Goal: Transaction & Acquisition: Purchase product/service

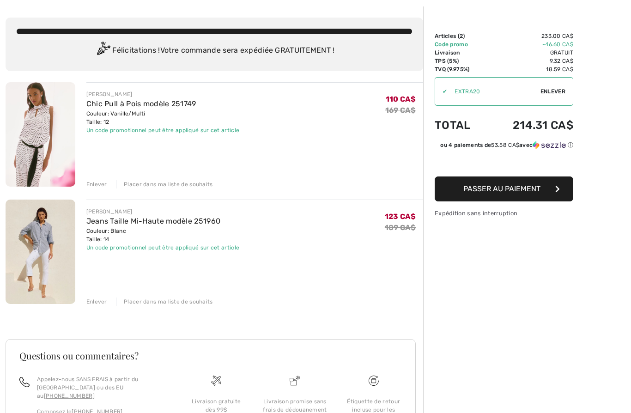
scroll to position [45, 0]
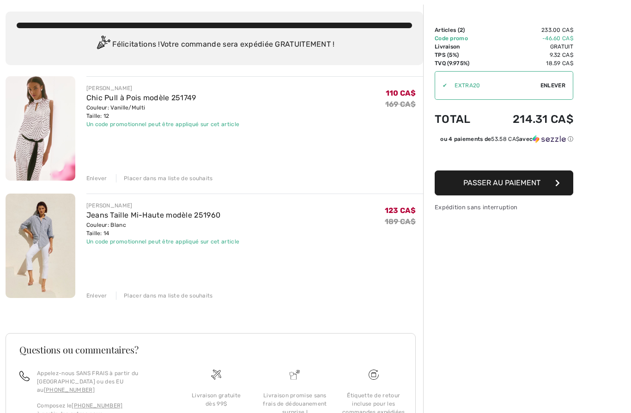
click at [43, 235] on img at bounding box center [41, 246] width 70 height 104
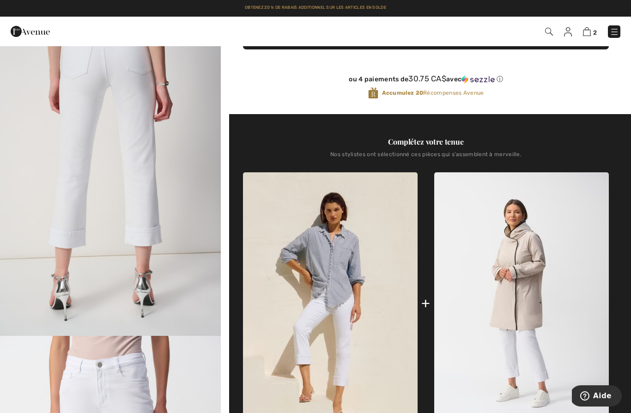
scroll to position [232, 0]
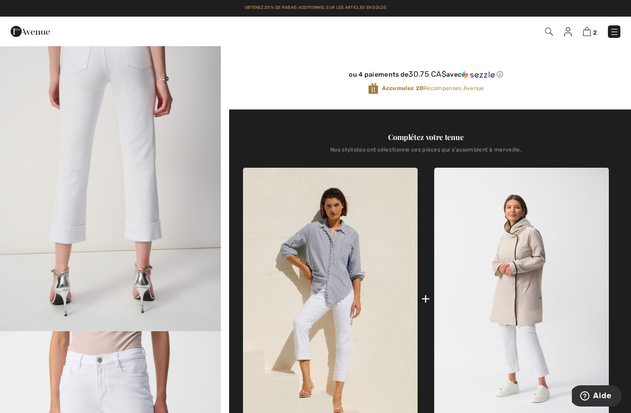
click at [358, 245] on img at bounding box center [330, 299] width 175 height 262
click at [371, 242] on img at bounding box center [330, 299] width 175 height 262
click at [369, 243] on img at bounding box center [330, 299] width 175 height 262
click at [370, 242] on img at bounding box center [330, 299] width 175 height 262
click at [456, 94] on div "Accumulez 20 Récompenses Avenue" at bounding box center [426, 88] width 366 height 12
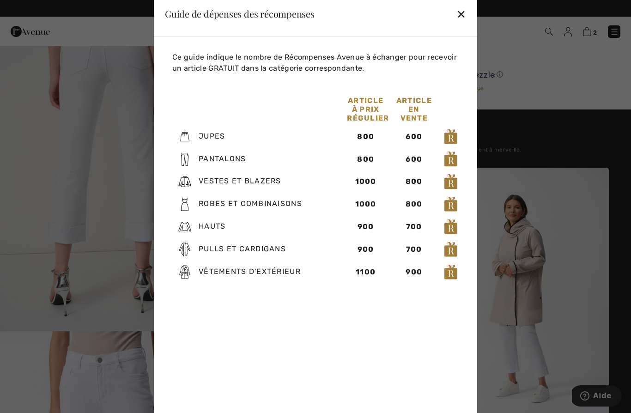
click at [462, 24] on div "✕" at bounding box center [461, 13] width 10 height 19
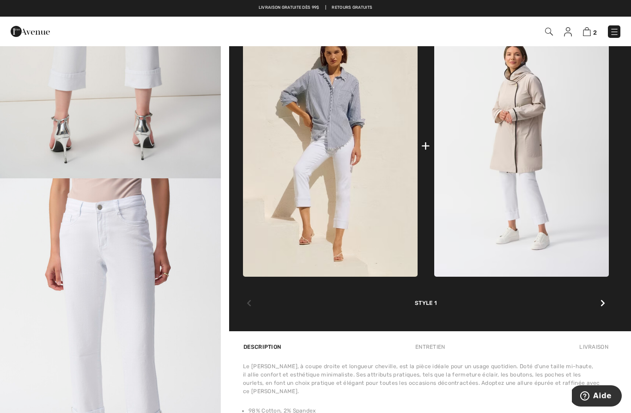
scroll to position [383, 0]
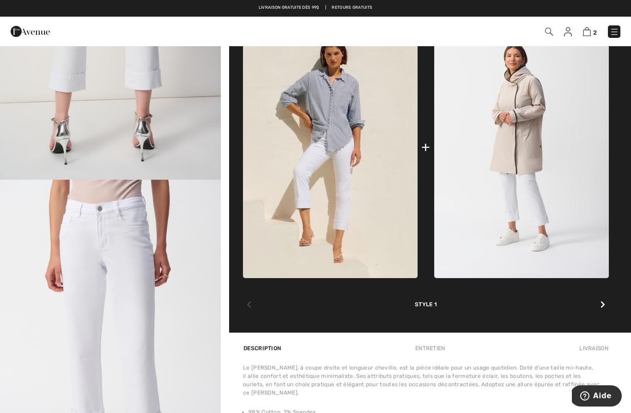
click at [538, 123] on img at bounding box center [521, 147] width 175 height 262
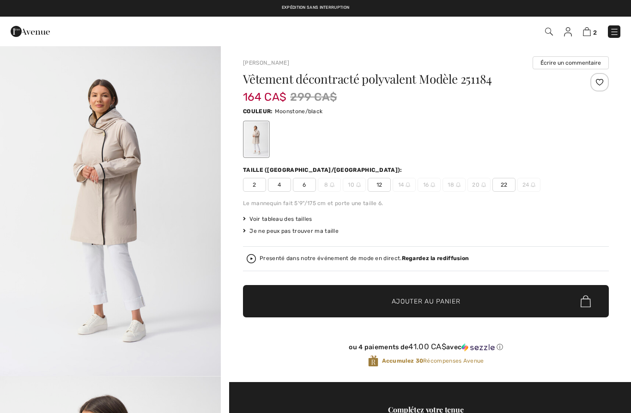
checkbox input "true"
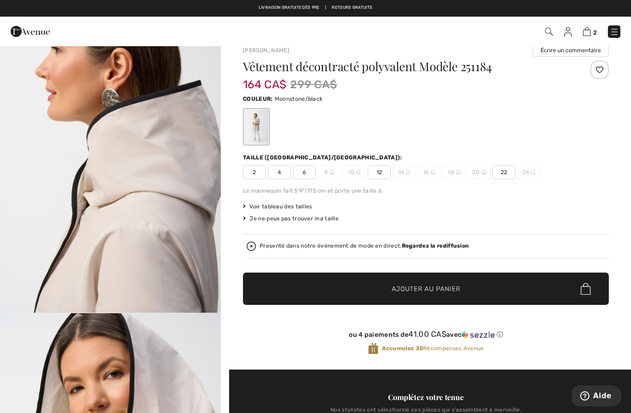
scroll to position [1061, 0]
click at [377, 175] on span "12" at bounding box center [379, 172] width 23 height 14
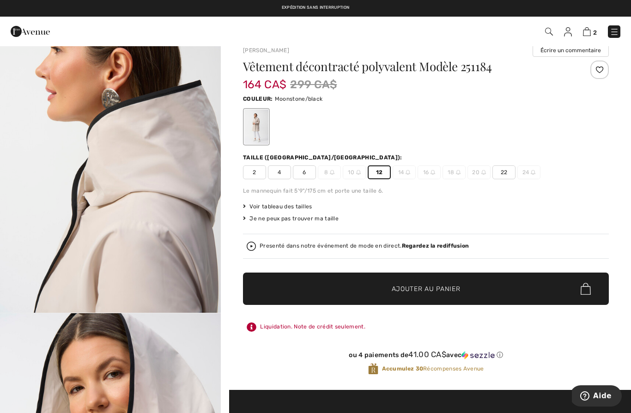
click at [439, 291] on span "Ajouter au panier" at bounding box center [426, 289] width 69 height 10
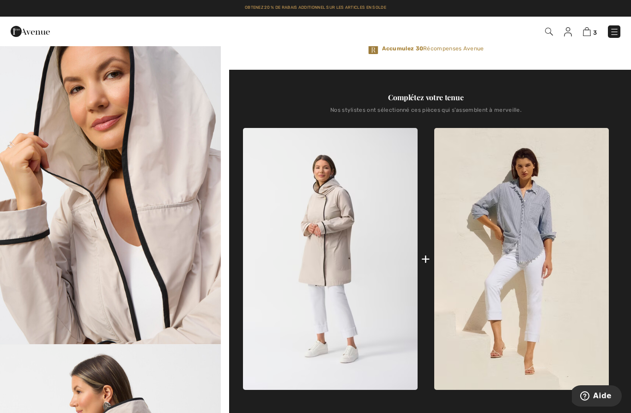
scroll to position [314, 0]
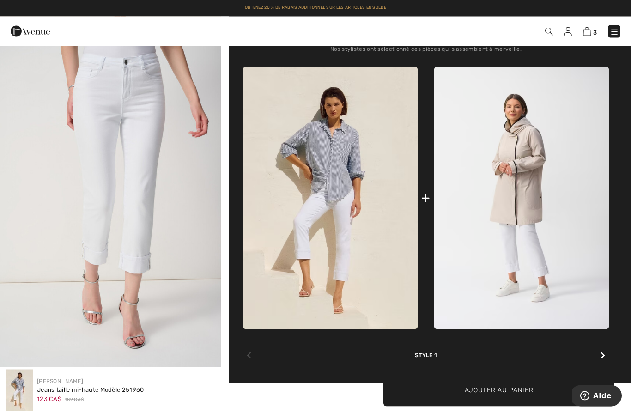
scroll to position [336, 0]
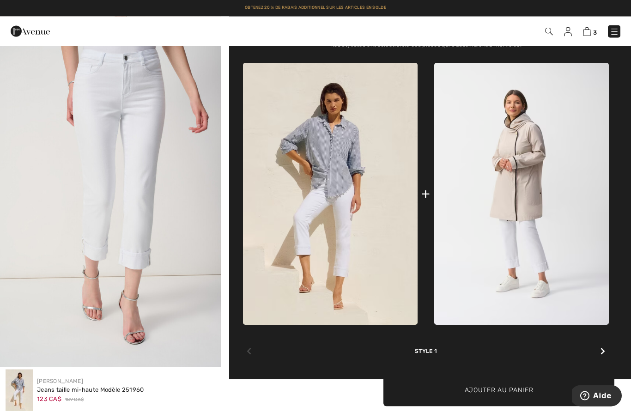
click at [526, 232] on img at bounding box center [521, 194] width 175 height 262
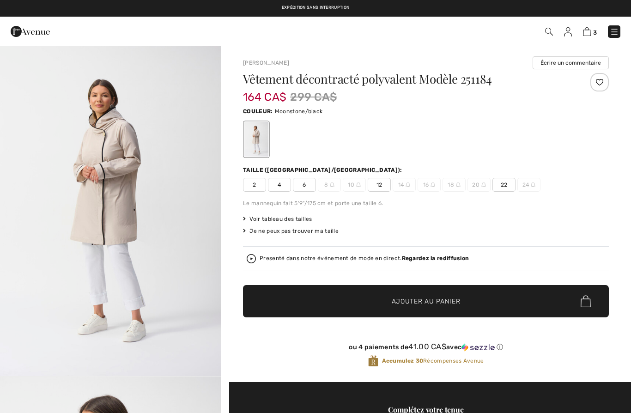
checkbox input "true"
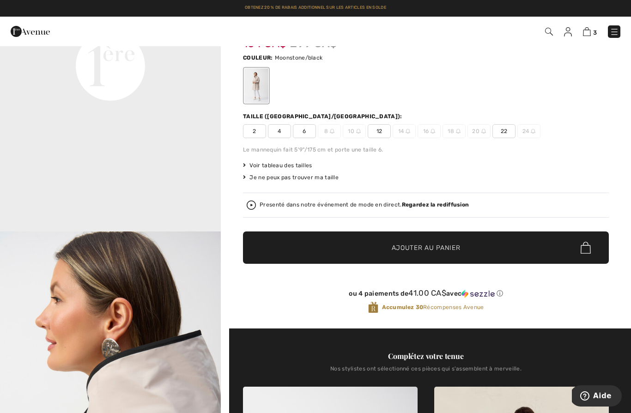
scroll to position [55, 0]
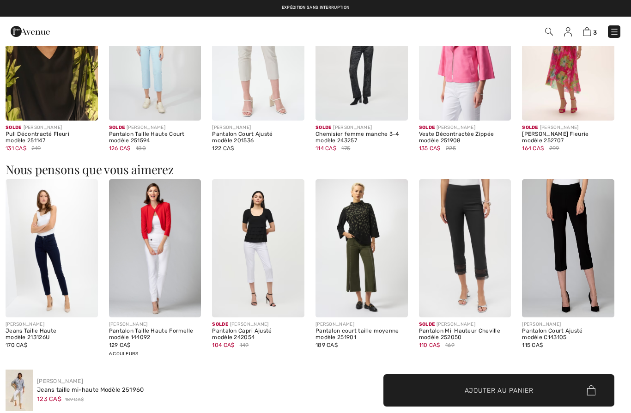
scroll to position [1001, 0]
click at [482, 290] on img at bounding box center [465, 248] width 92 height 138
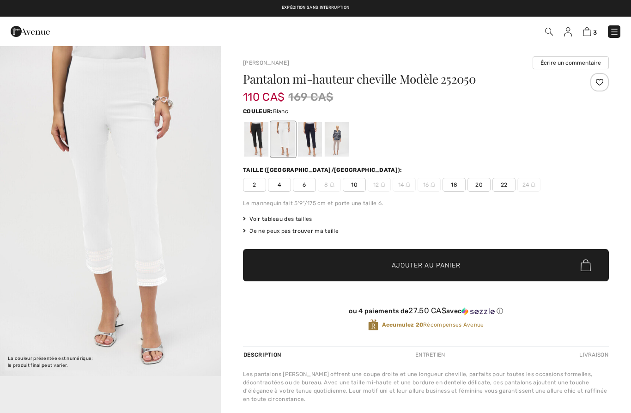
checkbox input "true"
click at [169, 304] on img "1 / 1" at bounding box center [110, 210] width 221 height 331
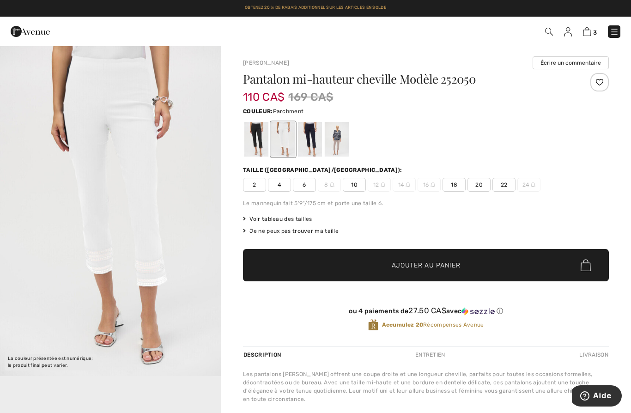
click at [337, 146] on div at bounding box center [337, 139] width 24 height 35
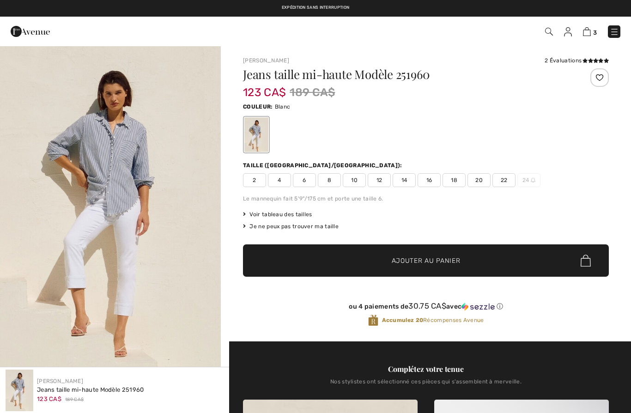
checkbox input "true"
click at [546, 35] on img at bounding box center [549, 32] width 8 height 8
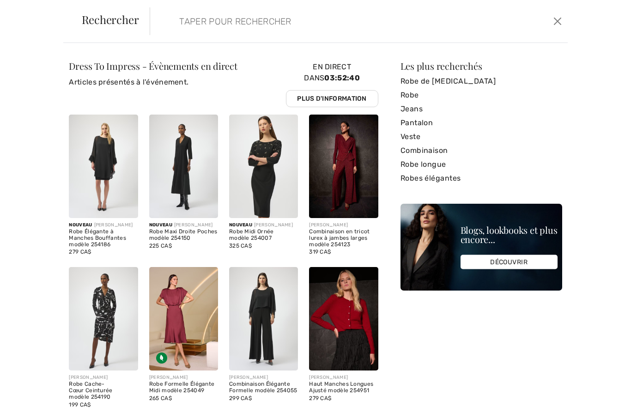
click at [361, 30] on input "search" at bounding box center [314, 21] width 284 height 28
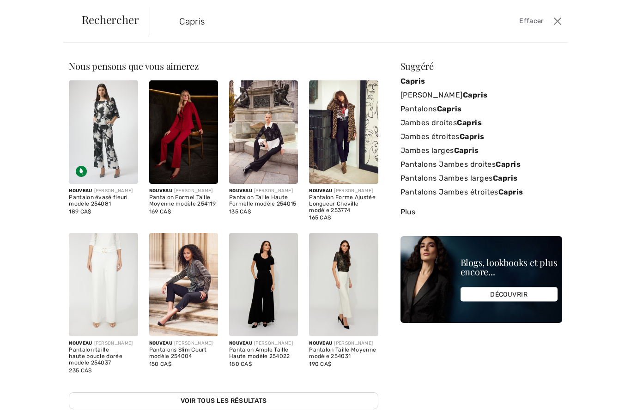
type input "Capris"
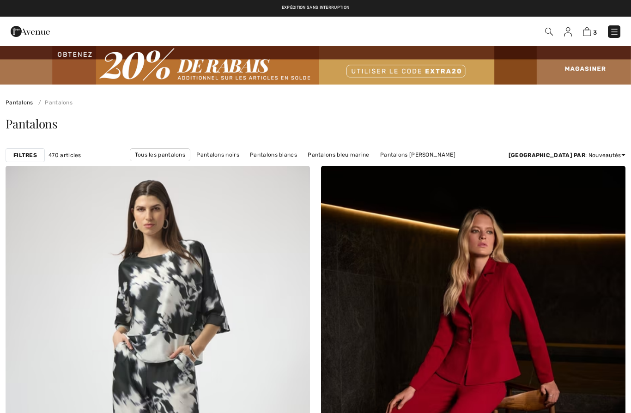
checkbox input "true"
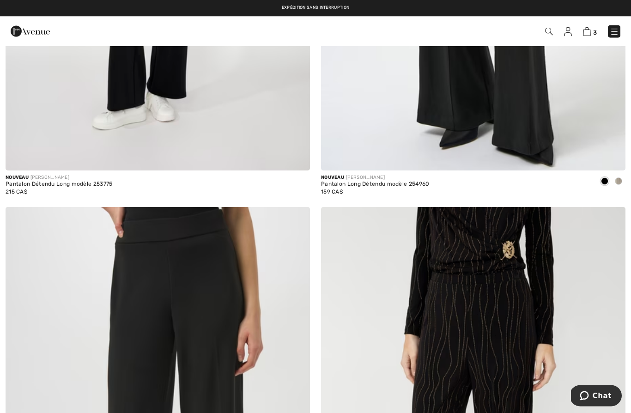
scroll to position [5395, 0]
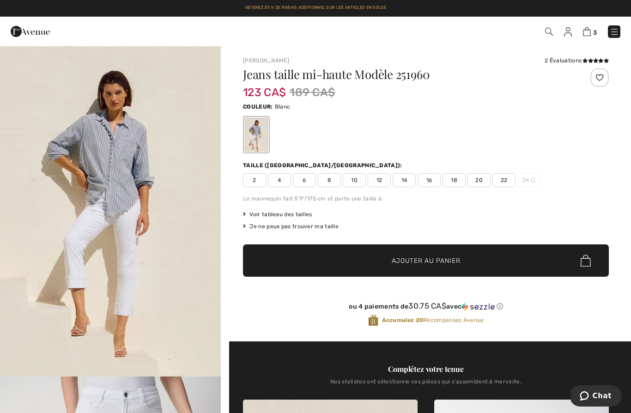
click at [34, 29] on img at bounding box center [30, 31] width 39 height 18
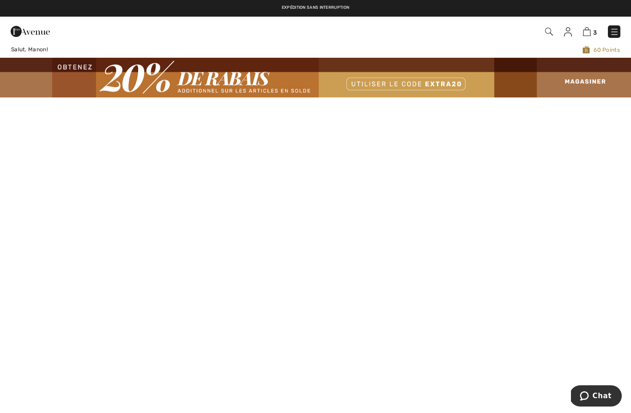
click at [452, 86] on img at bounding box center [315, 77] width 631 height 39
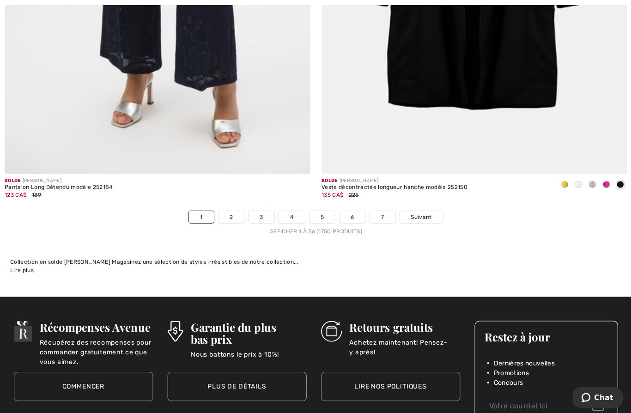
scroll to position [9059, 0]
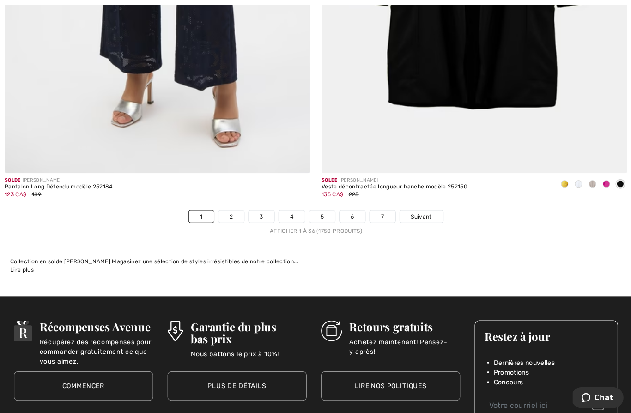
click at [230, 213] on link "2" at bounding box center [230, 216] width 25 height 12
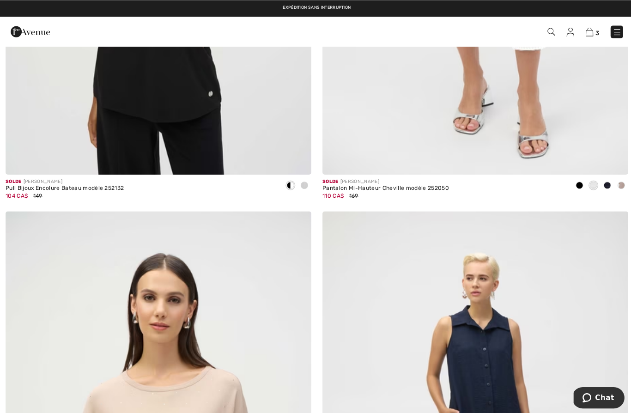
scroll to position [5479, 0]
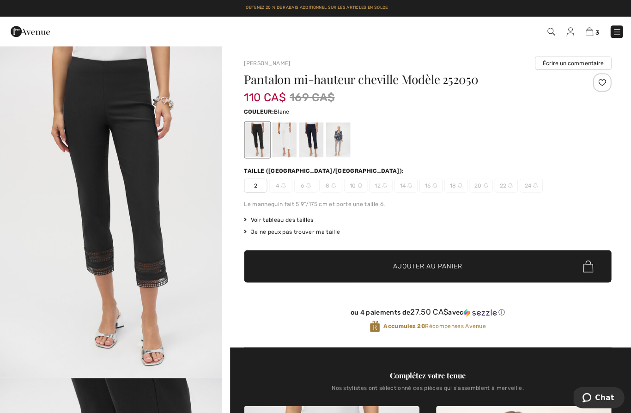
click at [285, 155] on div at bounding box center [283, 139] width 24 height 35
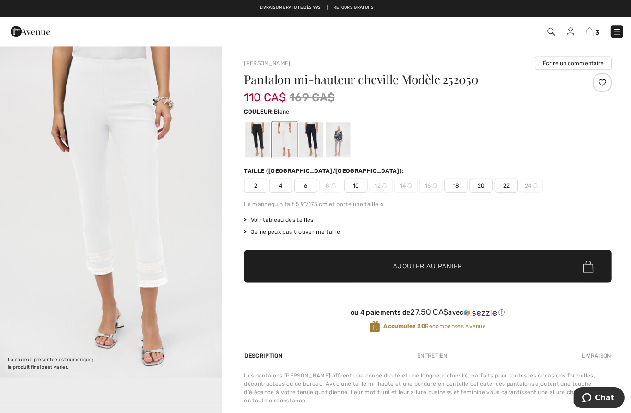
click at [335, 150] on div at bounding box center [337, 139] width 24 height 35
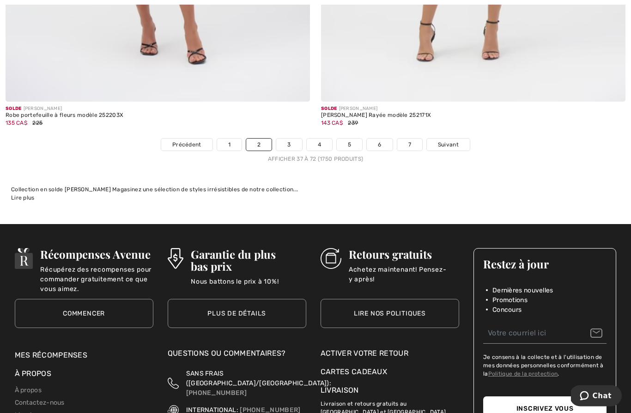
scroll to position [9130, 0]
click at [290, 139] on link "3" at bounding box center [288, 145] width 25 height 12
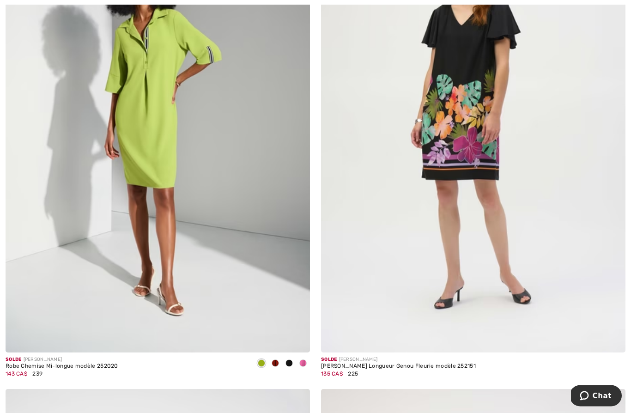
scroll to position [8390, 0]
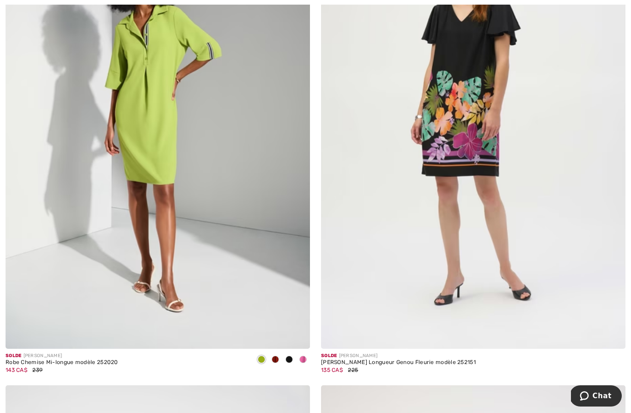
click at [270, 283] on img at bounding box center [158, 120] width 304 height 457
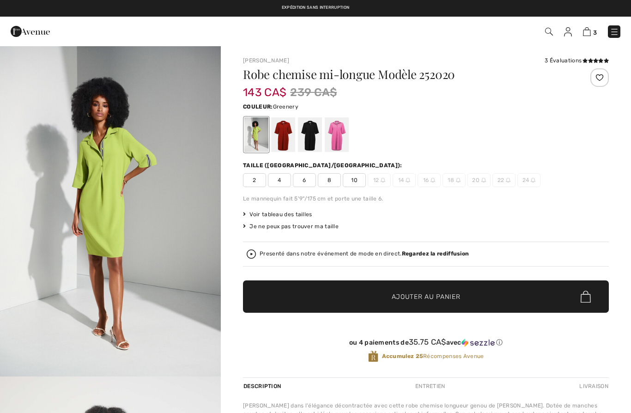
checkbox input "true"
click at [287, 151] on div at bounding box center [283, 134] width 24 height 35
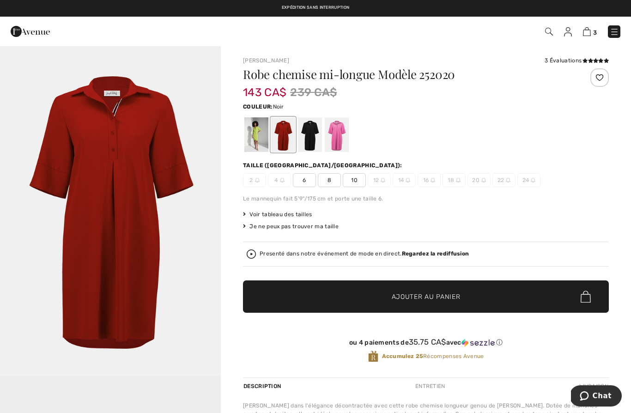
click at [312, 143] on div at bounding box center [310, 134] width 24 height 35
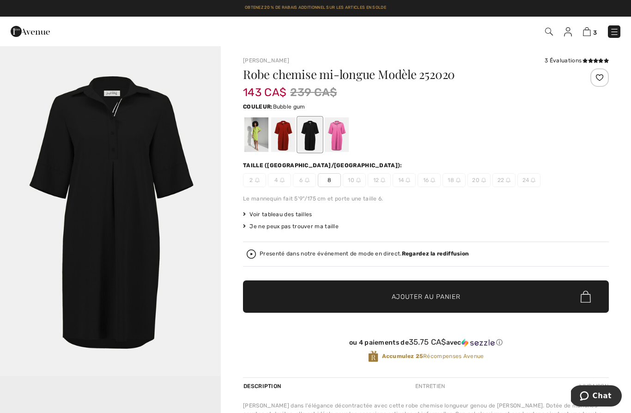
click at [341, 146] on div at bounding box center [337, 134] width 24 height 35
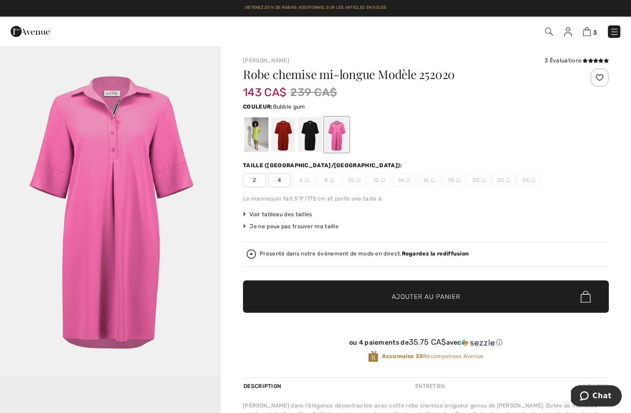
click at [255, 146] on div at bounding box center [256, 134] width 24 height 35
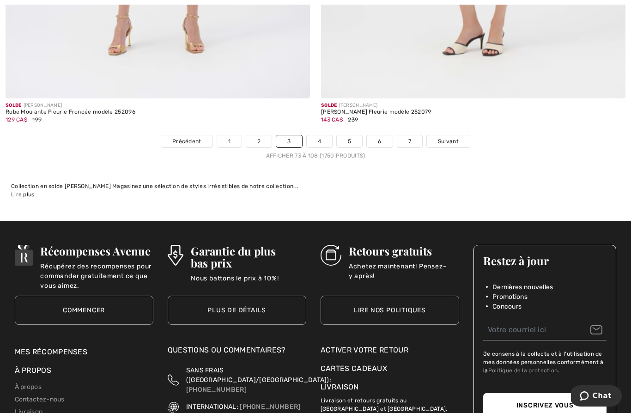
scroll to position [9133, 0]
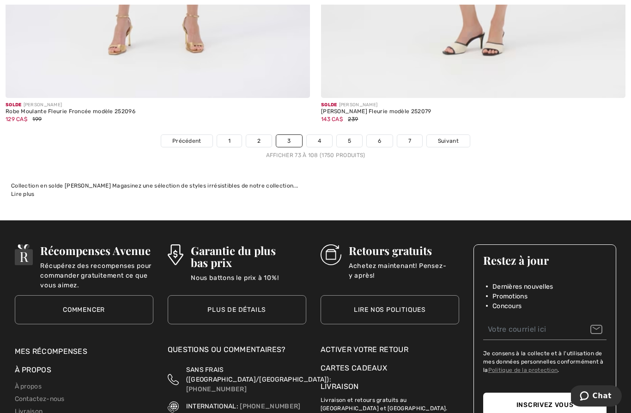
click at [318, 136] on link "4" at bounding box center [319, 141] width 25 height 12
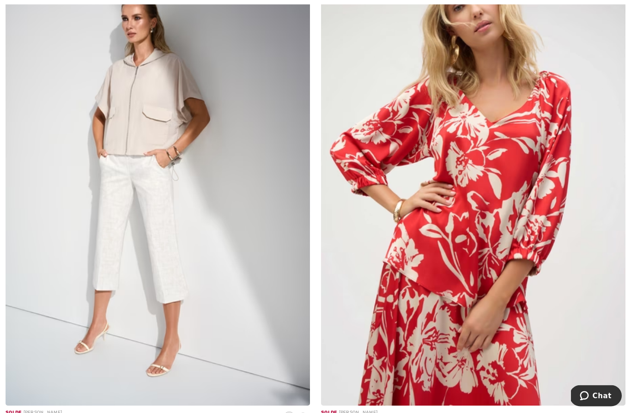
scroll to position [1709, 0]
click at [267, 320] on img at bounding box center [158, 177] width 304 height 457
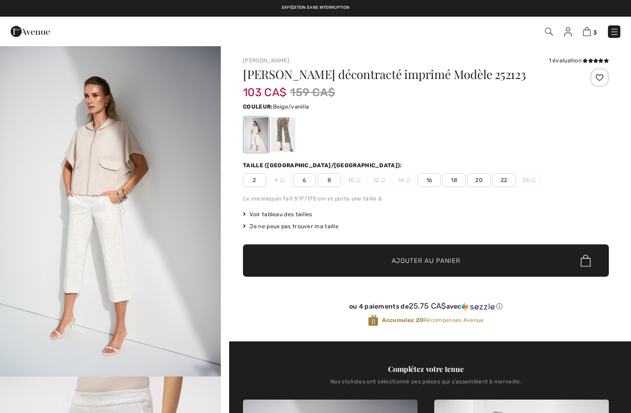
checkbox input "true"
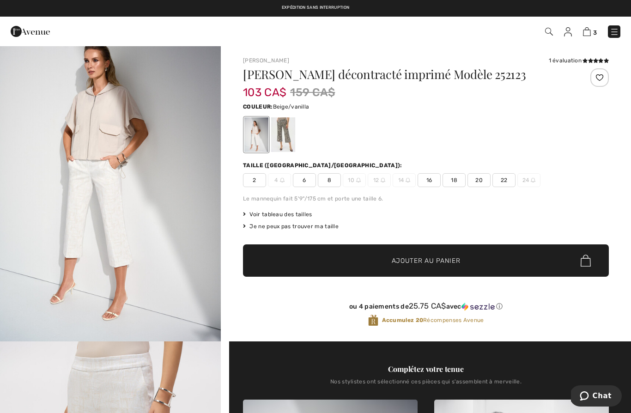
scroll to position [40, 0]
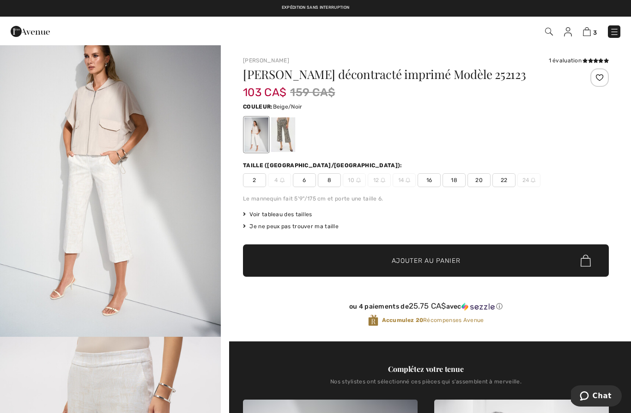
click at [281, 140] on div at bounding box center [283, 134] width 24 height 35
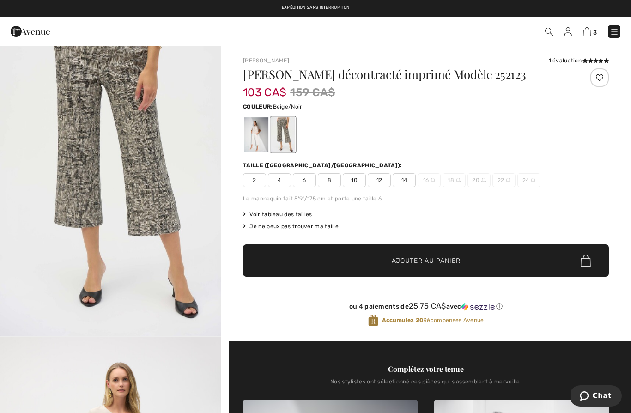
scroll to position [0, 0]
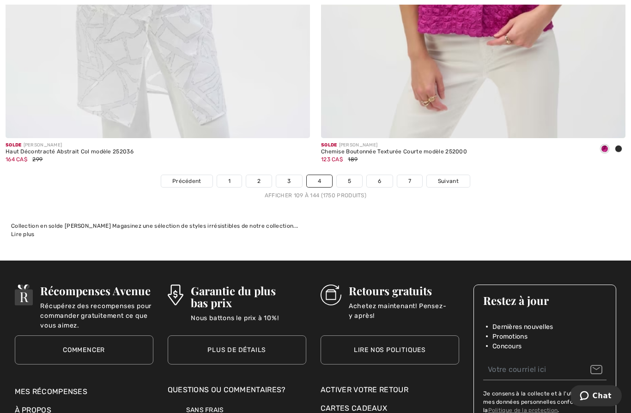
scroll to position [9093, 0]
click at [347, 179] on link "5" at bounding box center [349, 181] width 25 height 12
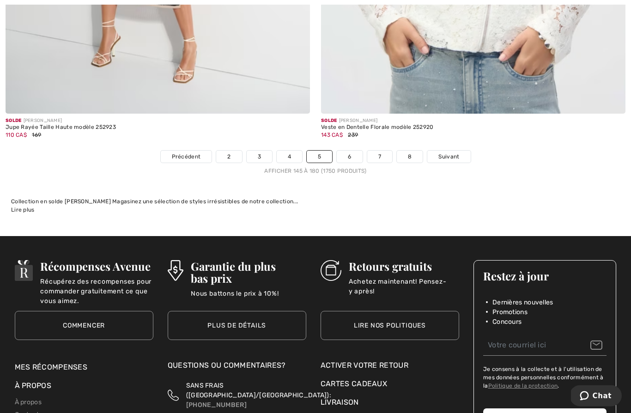
scroll to position [9118, 0]
click at [347, 154] on link "6" at bounding box center [349, 157] width 25 height 12
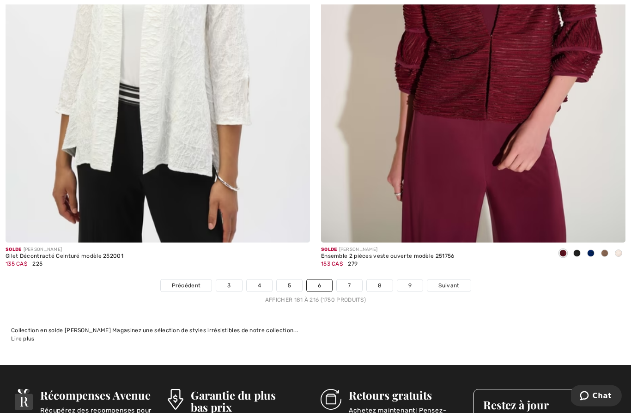
scroll to position [8989, 0]
click at [351, 279] on link "7" at bounding box center [349, 285] width 25 height 12
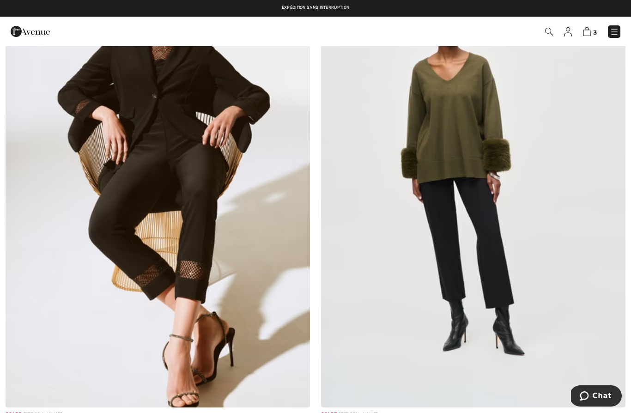
scroll to position [2679, 0]
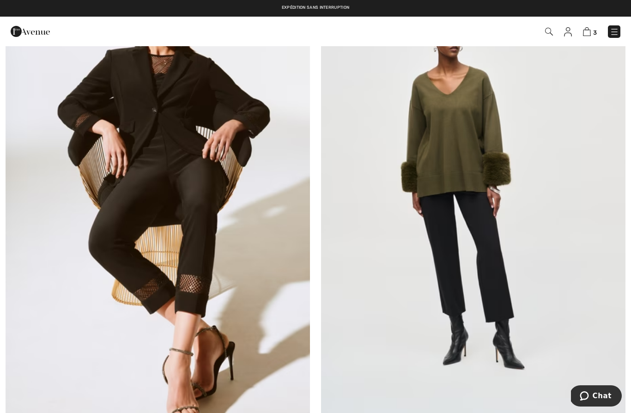
click at [248, 233] on img at bounding box center [158, 193] width 304 height 457
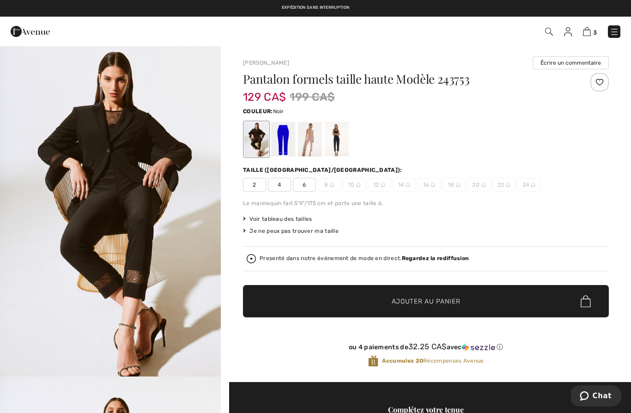
click at [311, 150] on div at bounding box center [310, 139] width 24 height 35
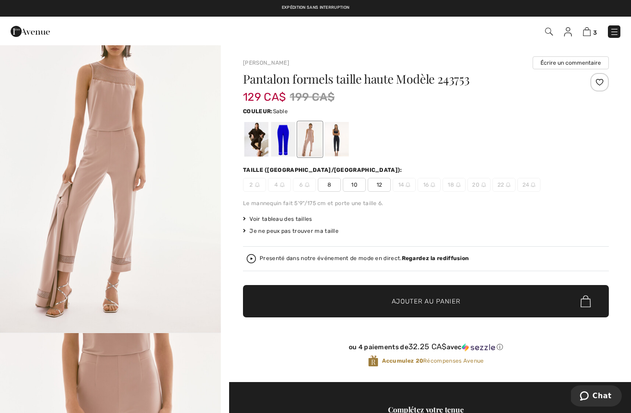
scroll to position [45, 0]
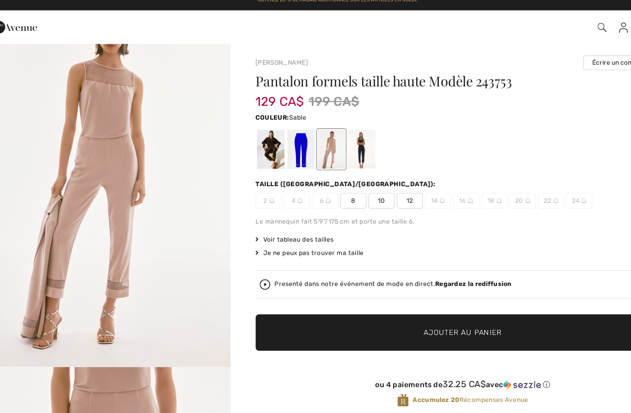
click at [368, 178] on span "12" at bounding box center [379, 185] width 23 height 14
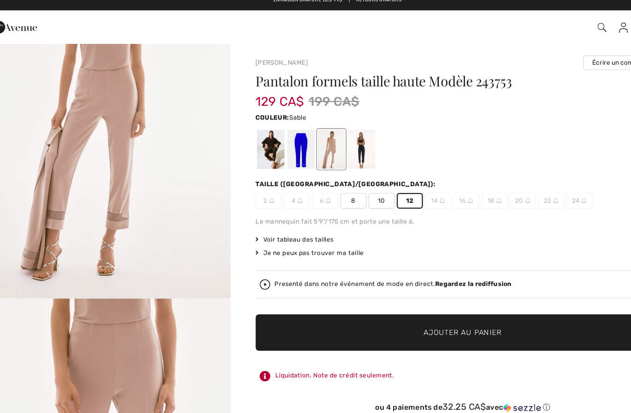
scroll to position [110, 0]
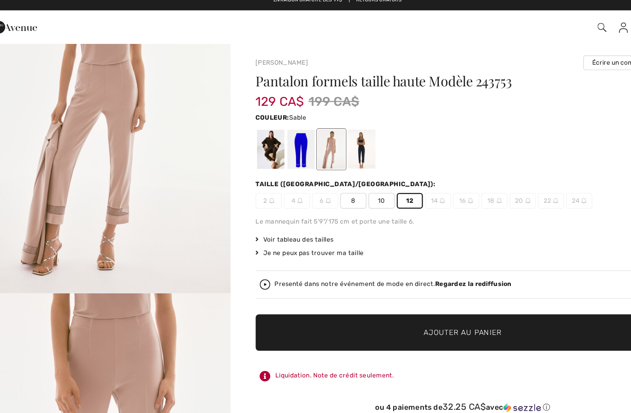
click at [376, 296] on span "✔ Ajouté au panier" at bounding box center [412, 301] width 73 height 10
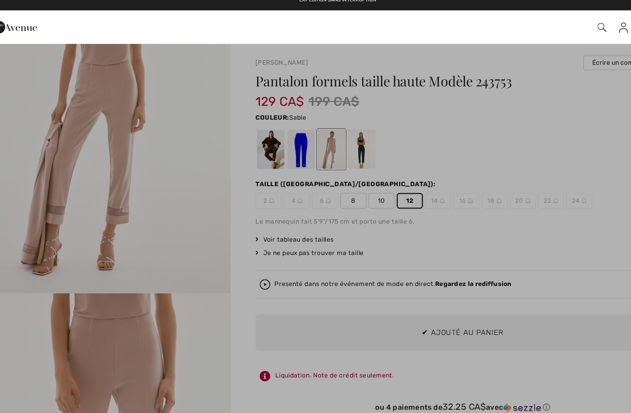
click at [172, 216] on div at bounding box center [315, 206] width 631 height 413
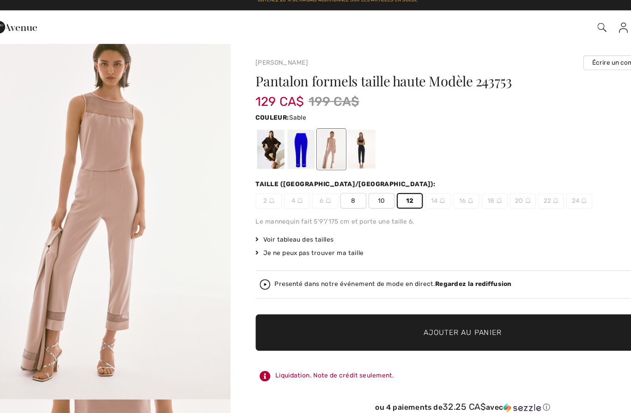
scroll to position [0, 0]
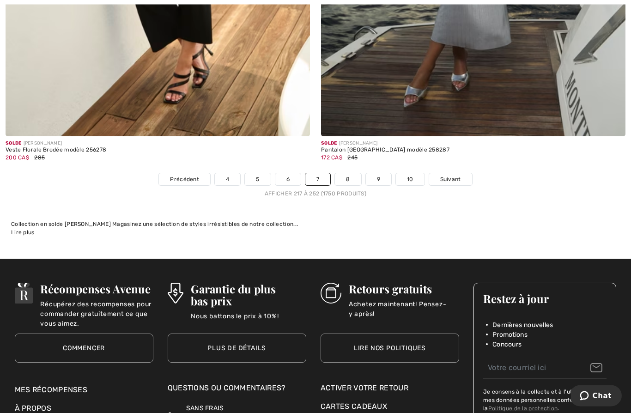
scroll to position [9108, 0]
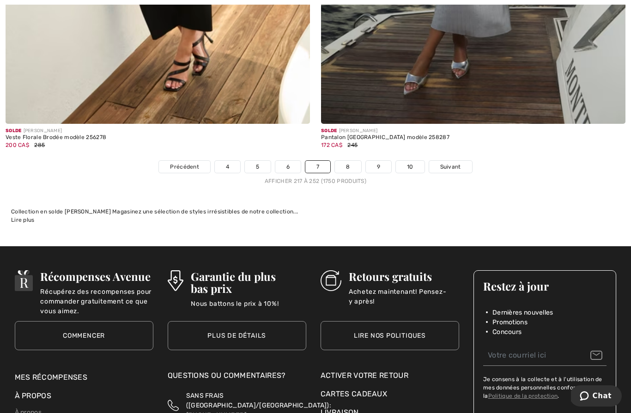
click at [353, 162] on link "8" at bounding box center [348, 167] width 26 height 12
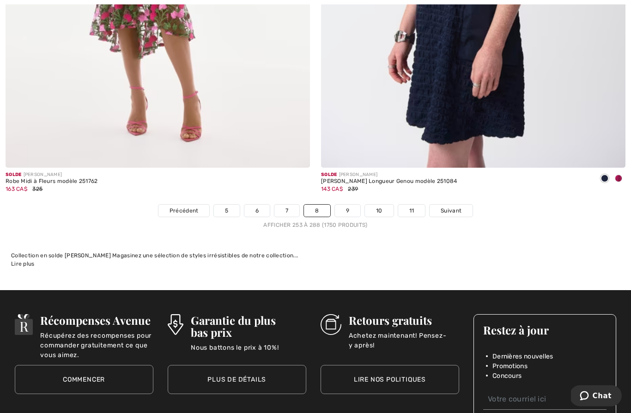
scroll to position [9064, 0]
click at [348, 206] on link "9" at bounding box center [347, 211] width 25 height 12
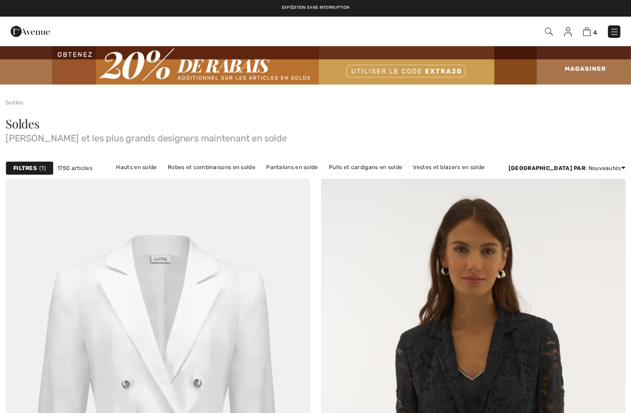
checkbox input "true"
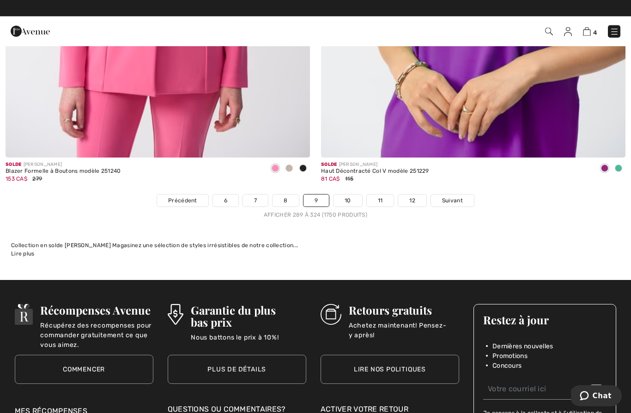
scroll to position [9072, 0]
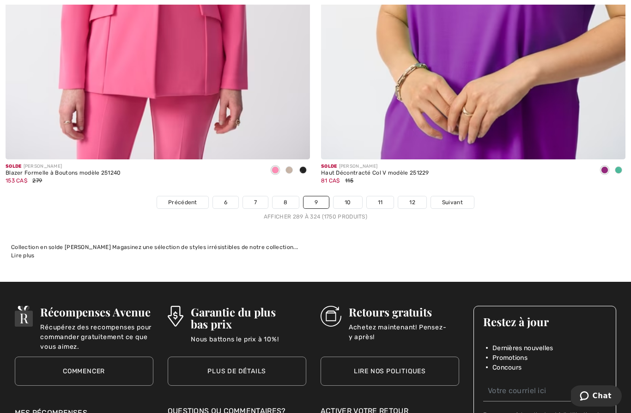
click at [350, 199] on link "10" at bounding box center [347, 202] width 29 height 12
click at [350, 198] on link "10" at bounding box center [347, 202] width 29 height 12
click at [347, 197] on link "10" at bounding box center [347, 202] width 29 height 12
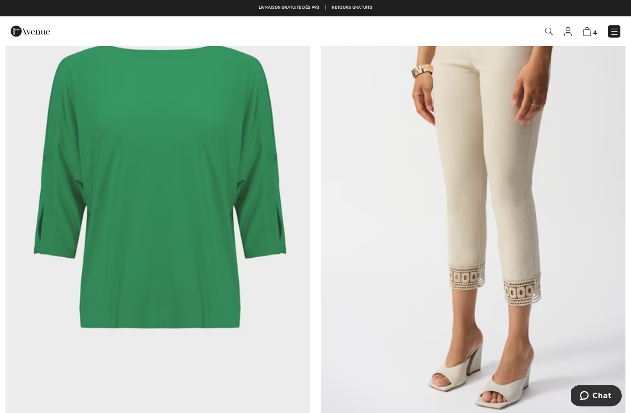
scroll to position [709, 0]
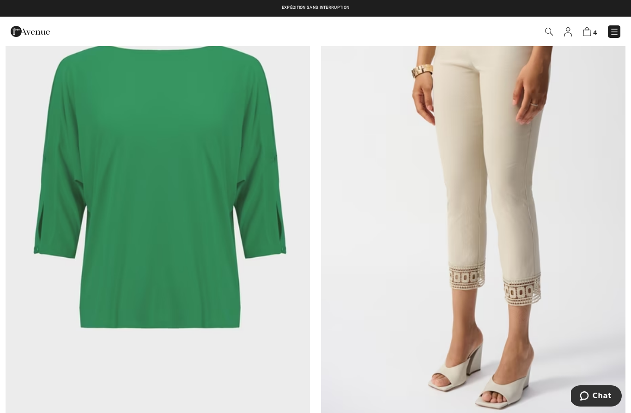
click at [515, 202] on img at bounding box center [473, 191] width 304 height 457
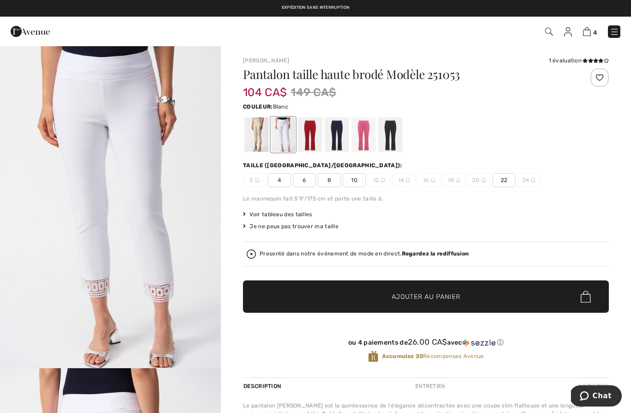
scroll to position [9, 0]
click at [253, 145] on div at bounding box center [256, 134] width 24 height 35
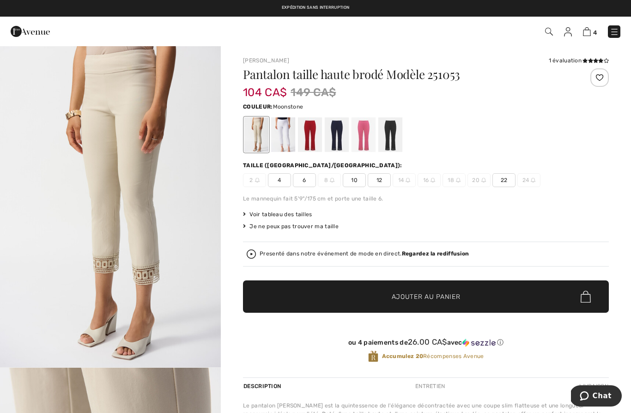
scroll to position [0, 0]
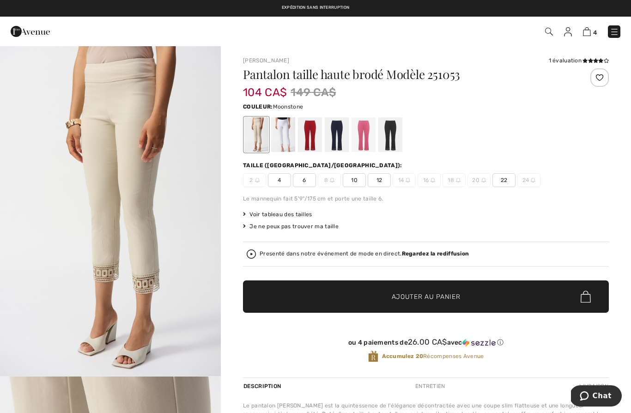
click at [380, 183] on span "12" at bounding box center [379, 180] width 23 height 14
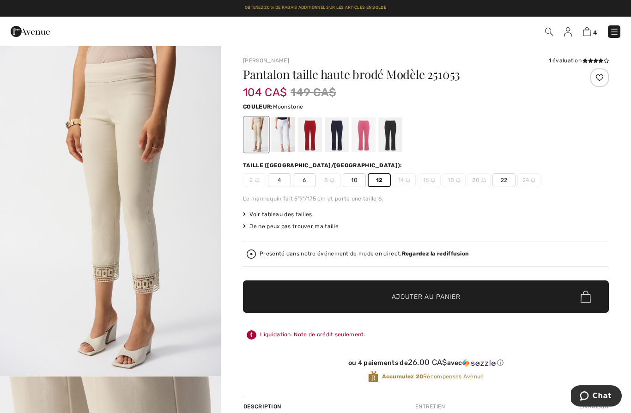
click at [406, 300] on span "Ajouter au panier" at bounding box center [426, 297] width 69 height 10
click at [591, 32] on img at bounding box center [587, 31] width 8 height 9
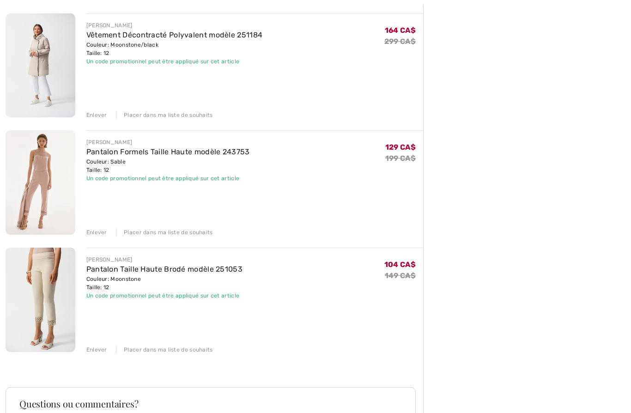
scroll to position [342, 0]
click at [98, 235] on div "Enlever" at bounding box center [96, 232] width 21 height 8
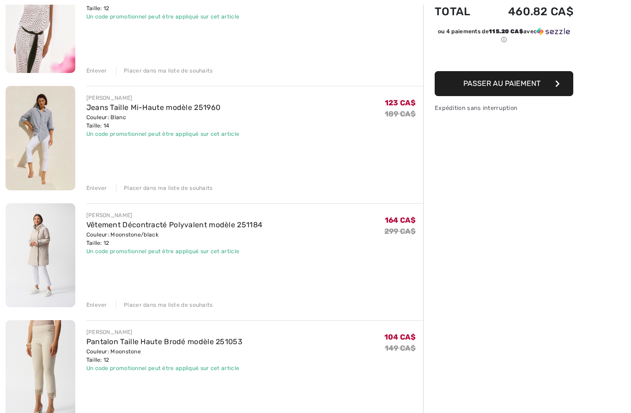
scroll to position [152, 0]
click at [91, 189] on div "Enlever" at bounding box center [96, 188] width 21 height 8
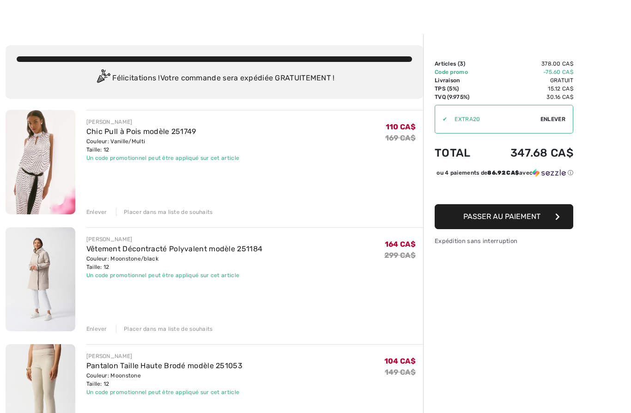
scroll to position [0, 0]
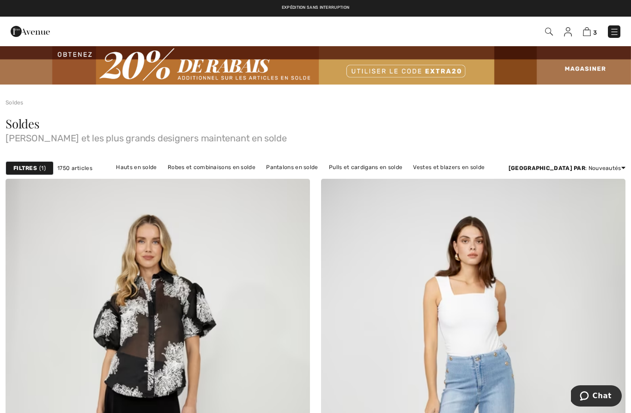
click at [587, 35] on img at bounding box center [587, 31] width 8 height 9
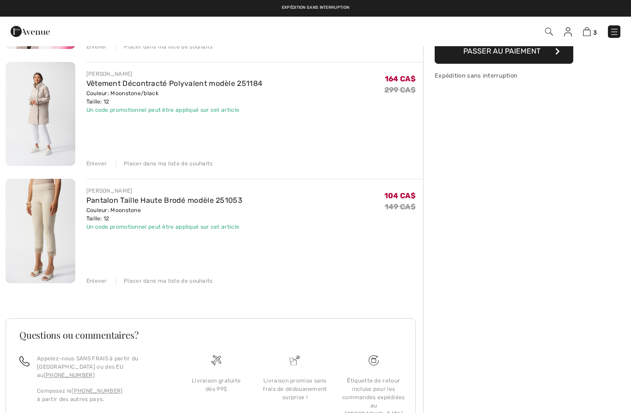
scroll to position [176, 0]
click at [96, 281] on div "Enlever" at bounding box center [96, 281] width 21 height 8
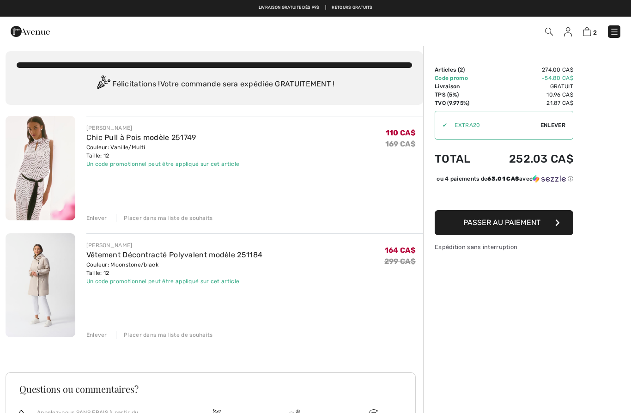
scroll to position [5, 0]
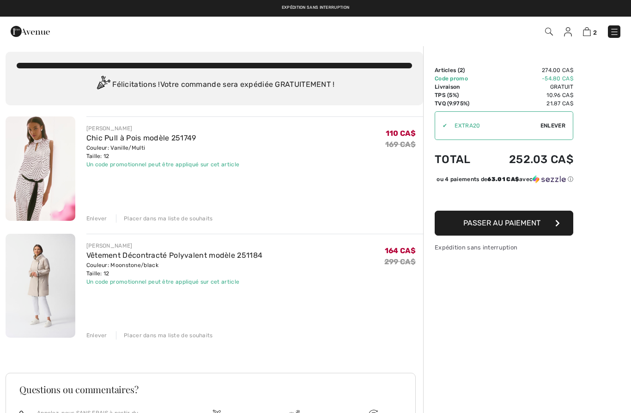
click at [44, 305] on img at bounding box center [41, 286] width 70 height 104
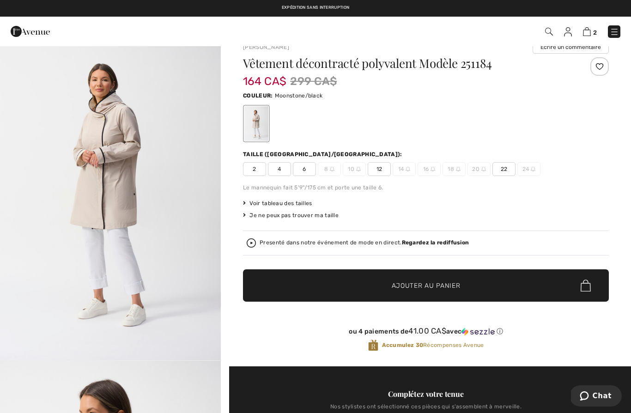
click at [586, 36] on img at bounding box center [587, 31] width 8 height 9
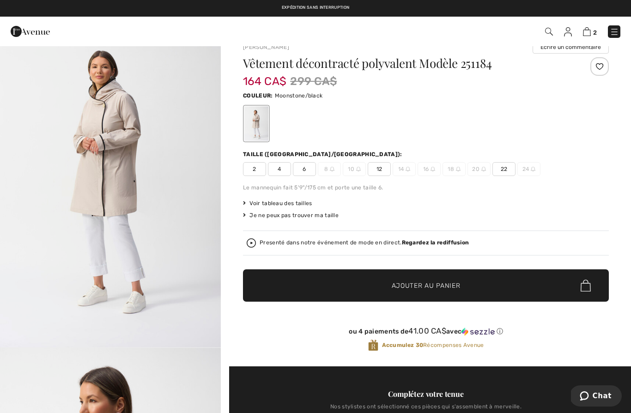
scroll to position [14, 0]
click at [73, 106] on img "1 / 5" at bounding box center [110, 181] width 221 height 331
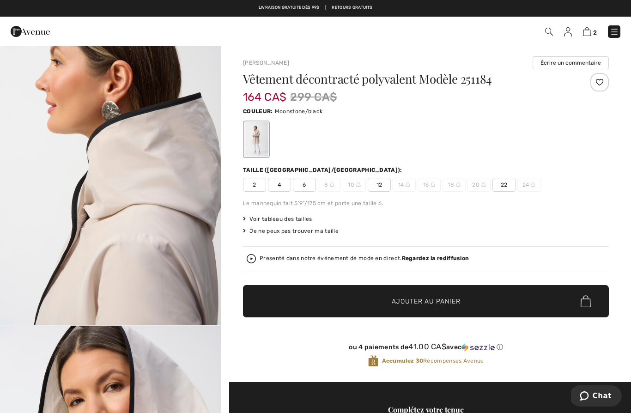
click at [589, 34] on img at bounding box center [587, 31] width 8 height 9
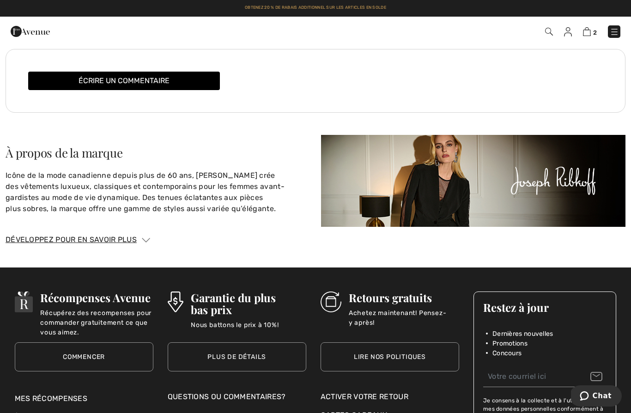
scroll to position [1430, 0]
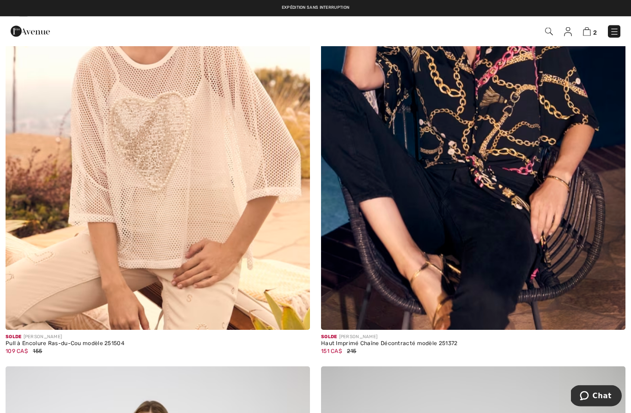
scroll to position [2277, 0]
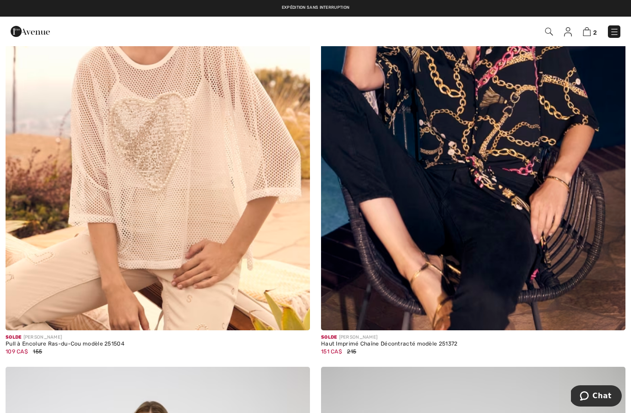
click at [509, 201] on img at bounding box center [473, 102] width 304 height 457
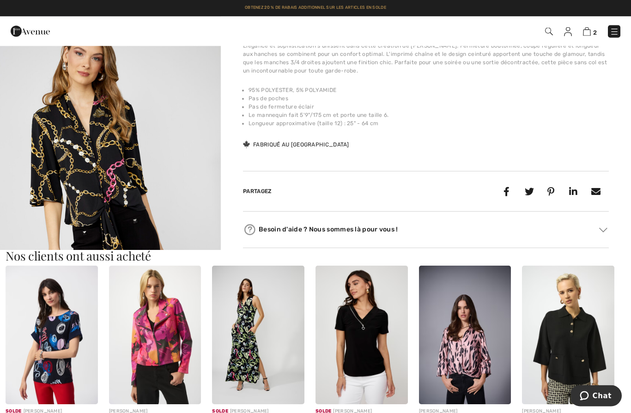
scroll to position [348, 0]
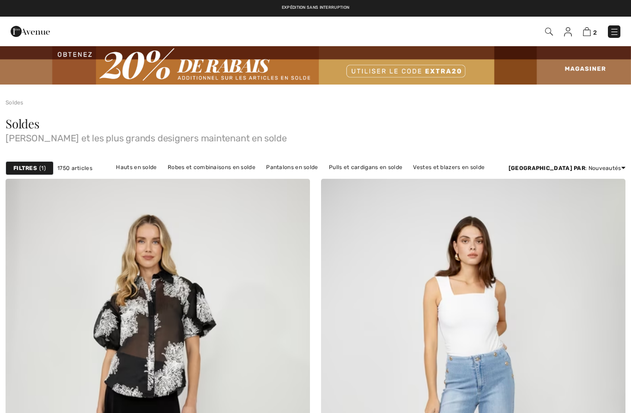
checkbox input "true"
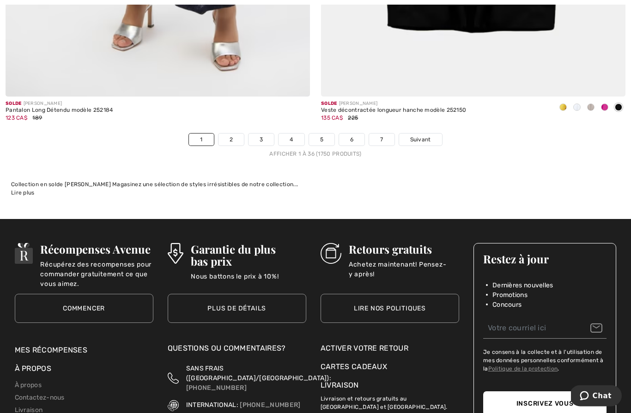
scroll to position [9275, 0]
